Goal: Find specific page/section: Find specific page/section

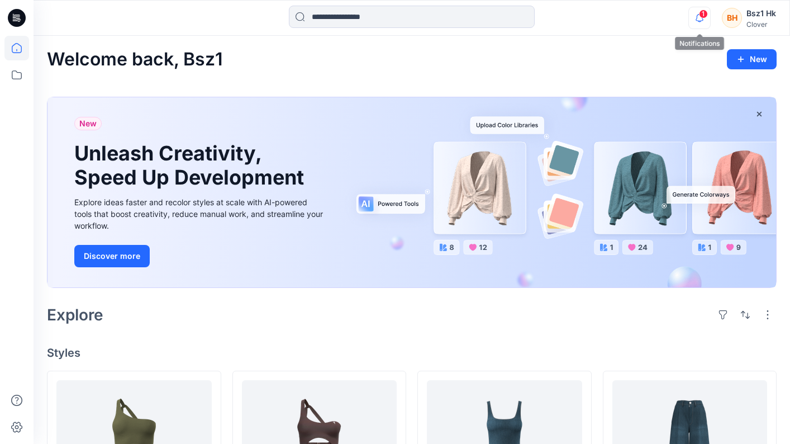
click at [698, 18] on icon "button" at bounding box center [699, 18] width 21 height 22
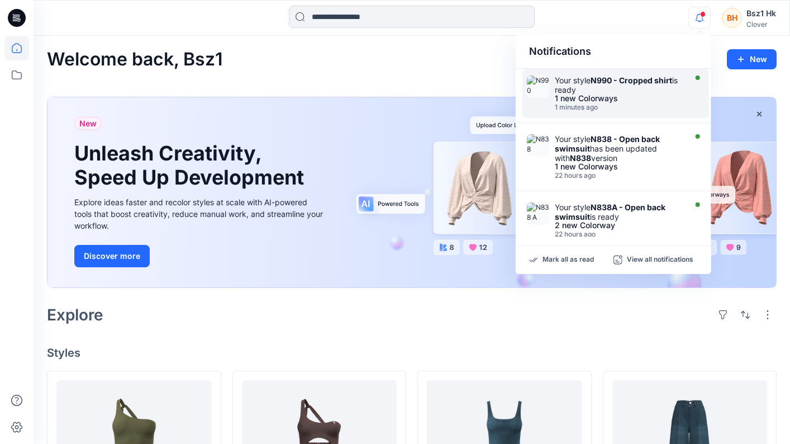
click at [649, 96] on div "1 new Colorways" at bounding box center [619, 98] width 129 height 8
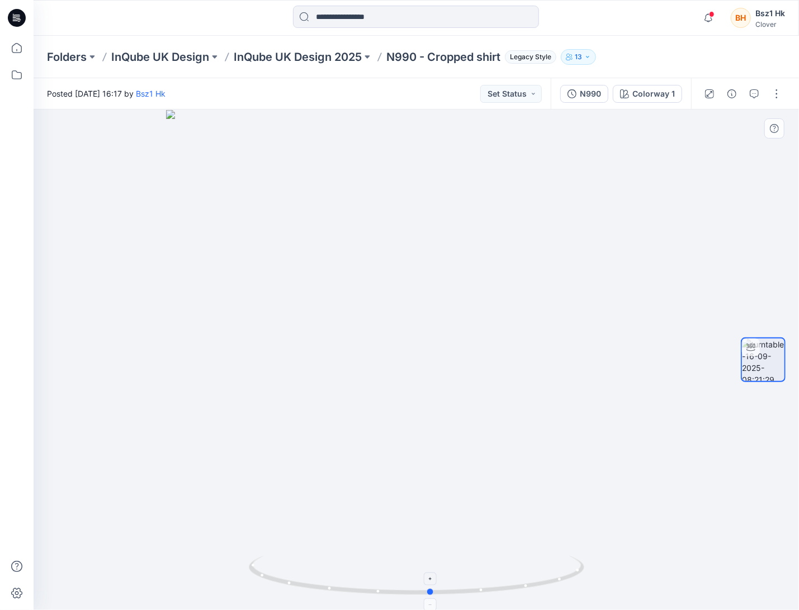
drag, startPoint x: 515, startPoint y: 584, endPoint x: 541, endPoint y: 587, distance: 26.4
click at [541, 443] on icon at bounding box center [418, 577] width 338 height 42
click at [710, 21] on icon "button" at bounding box center [707, 22] width 3 height 2
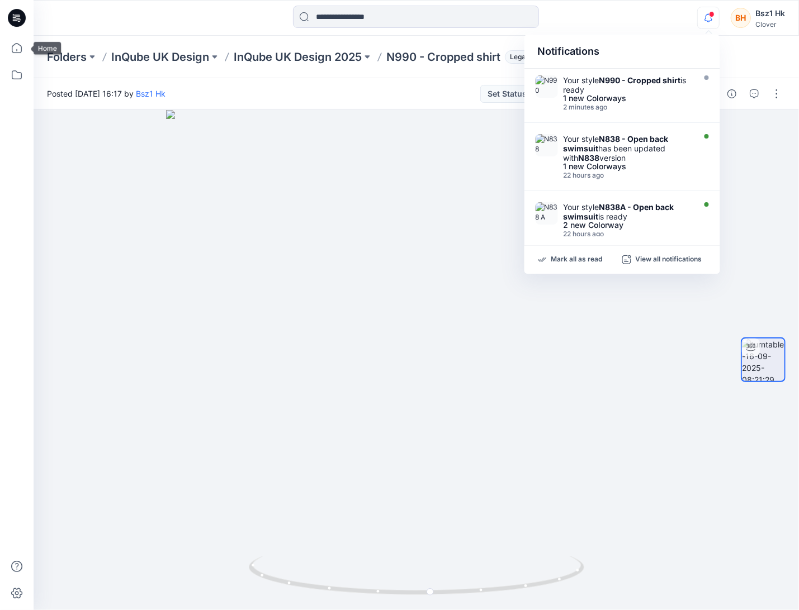
click at [14, 18] on icon at bounding box center [17, 18] width 18 height 18
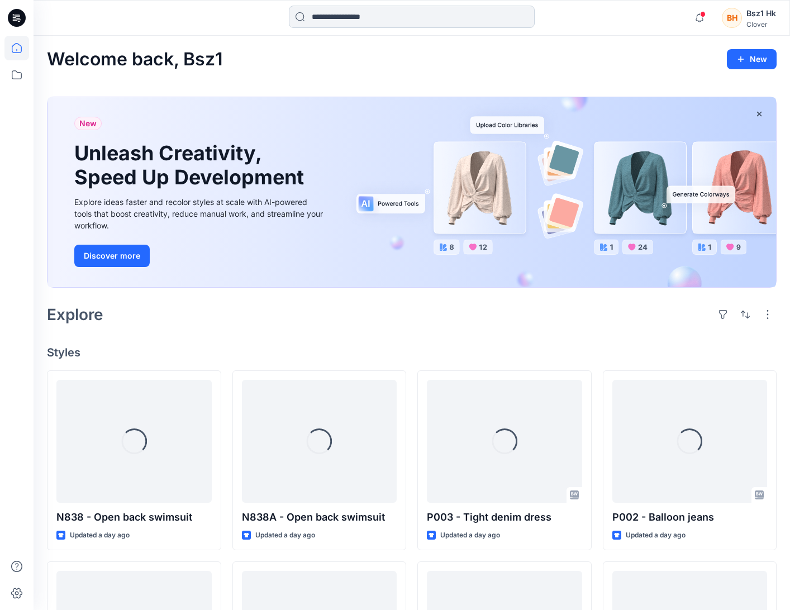
click at [367, 20] on input at bounding box center [412, 17] width 246 height 22
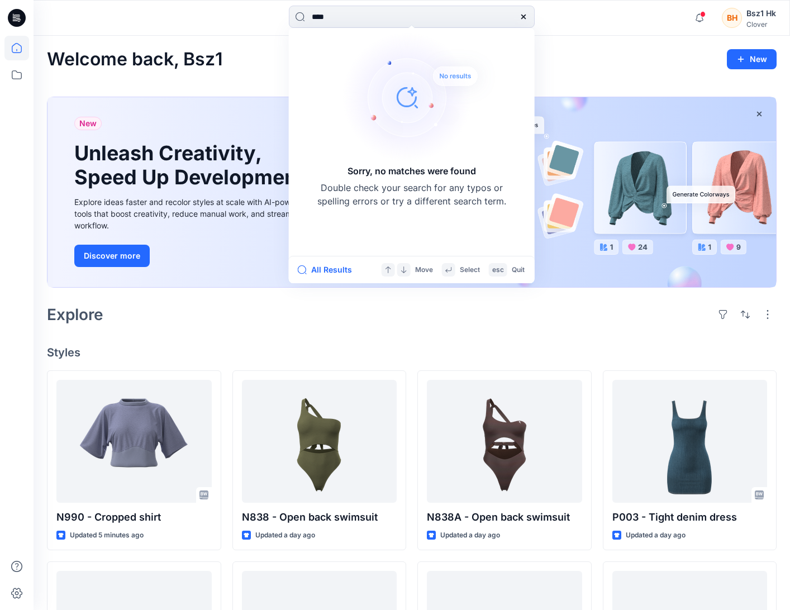
type input "****"
click at [611, 55] on div "Welcome back, Bsz1 New" at bounding box center [412, 59] width 730 height 21
